Goal: Task Accomplishment & Management: Use online tool/utility

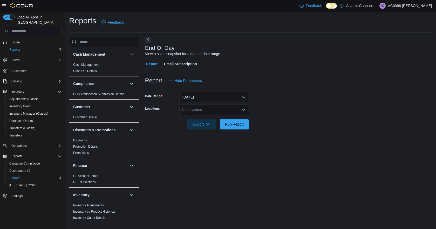
click at [222, 111] on div "All Locations" at bounding box center [215, 109] width 70 height 10
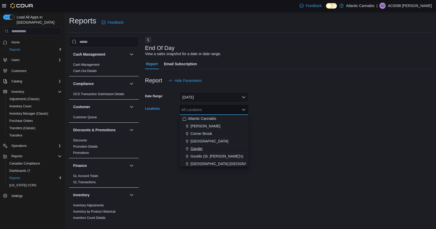
click at [199, 147] on span "Gander" at bounding box center [197, 148] width 12 height 5
click at [265, 114] on form "Date Range Today Locations Gander Combo box. Selected. Gander. Press Backspace …" at bounding box center [288, 108] width 287 height 44
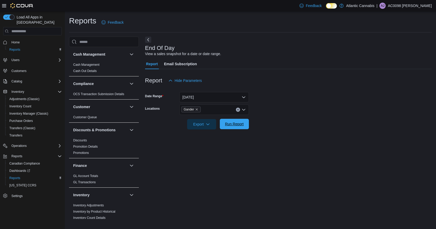
click at [227, 121] on span "Run Report" at bounding box center [234, 124] width 23 height 10
